Goal: Navigation & Orientation: Find specific page/section

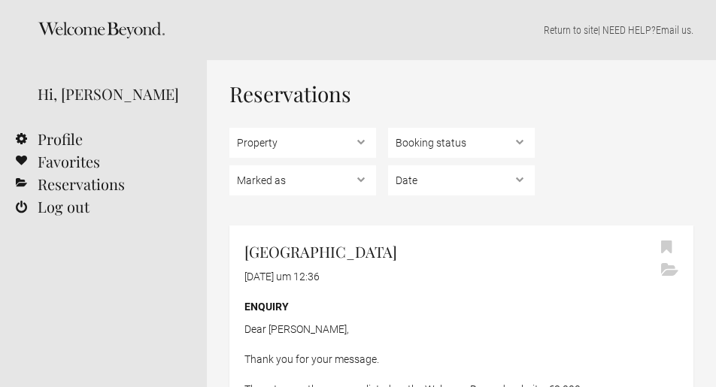
scroll to position [188, 0]
click at [100, 32] on icon at bounding box center [101, 30] width 127 height 17
